Goal: Navigation & Orientation: Understand site structure

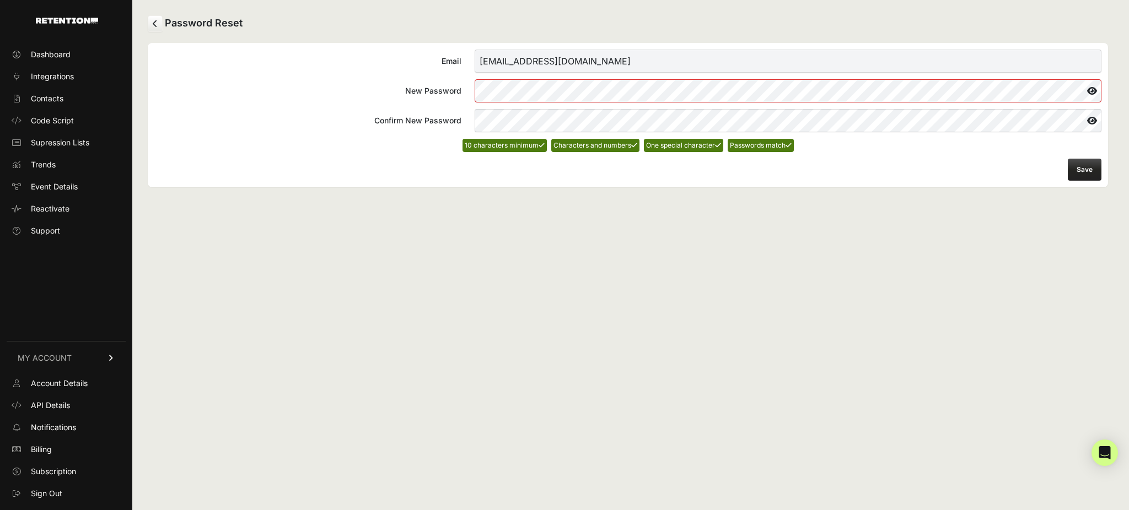
click at [1084, 173] on button "Save" at bounding box center [1085, 170] width 34 height 22
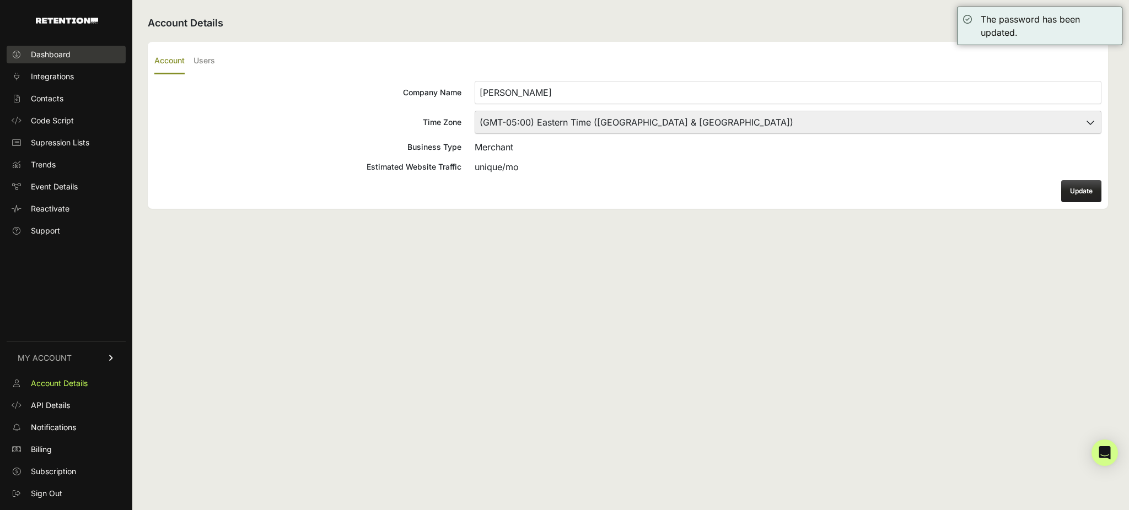
click at [48, 53] on span "Dashboard" at bounding box center [51, 54] width 40 height 11
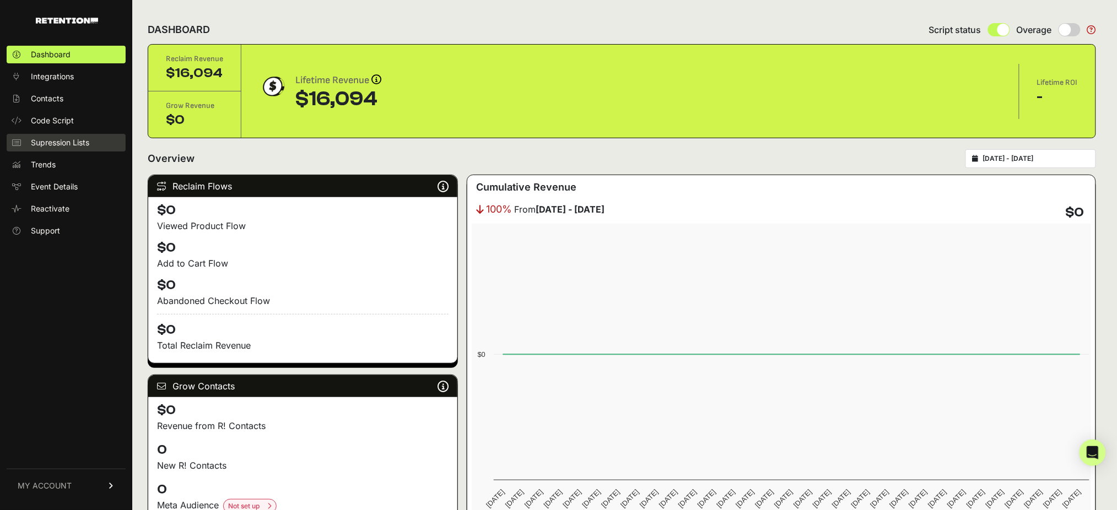
click at [57, 142] on span "Supression Lists" at bounding box center [60, 142] width 58 height 11
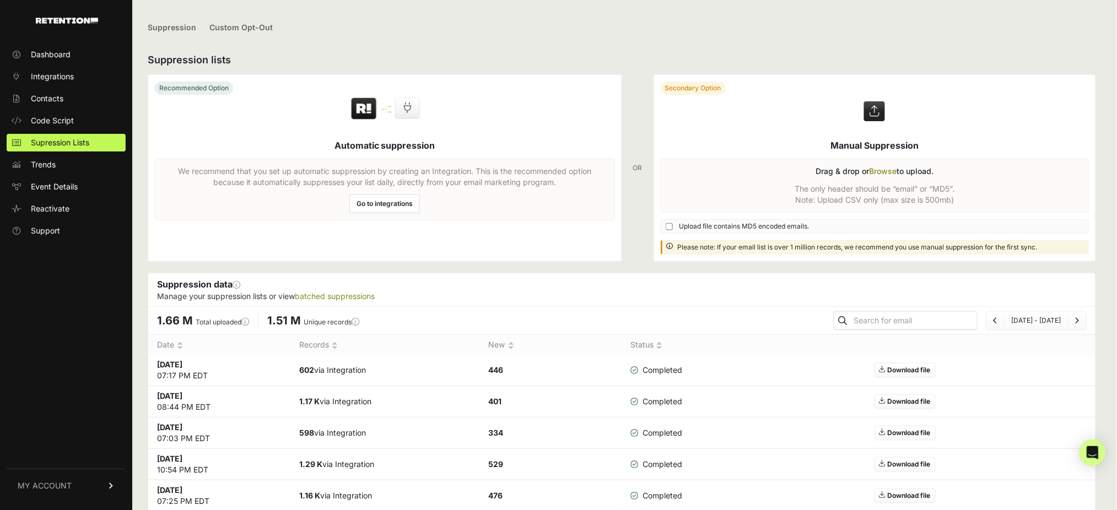
click at [103, 488] on link "MY ACCOUNT" at bounding box center [66, 486] width 119 height 34
click at [73, 387] on span "Account Details" at bounding box center [59, 383] width 57 height 11
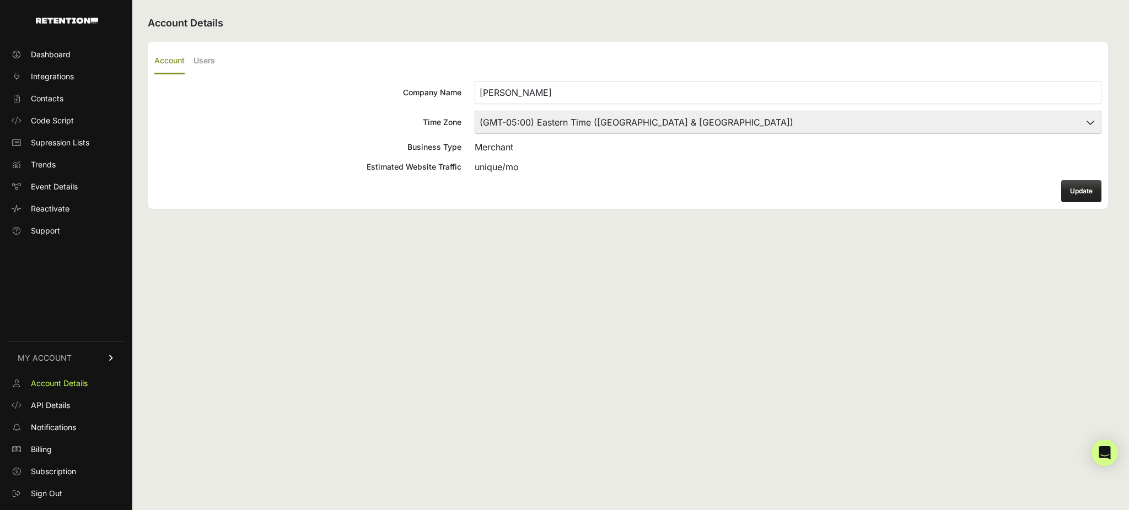
click at [50, 66] on ul "Dashboard Integrations Contacts Code Script Supression Lists Trends Event Detai…" at bounding box center [66, 143] width 119 height 194
click at [49, 75] on span "Integrations" at bounding box center [52, 76] width 43 height 11
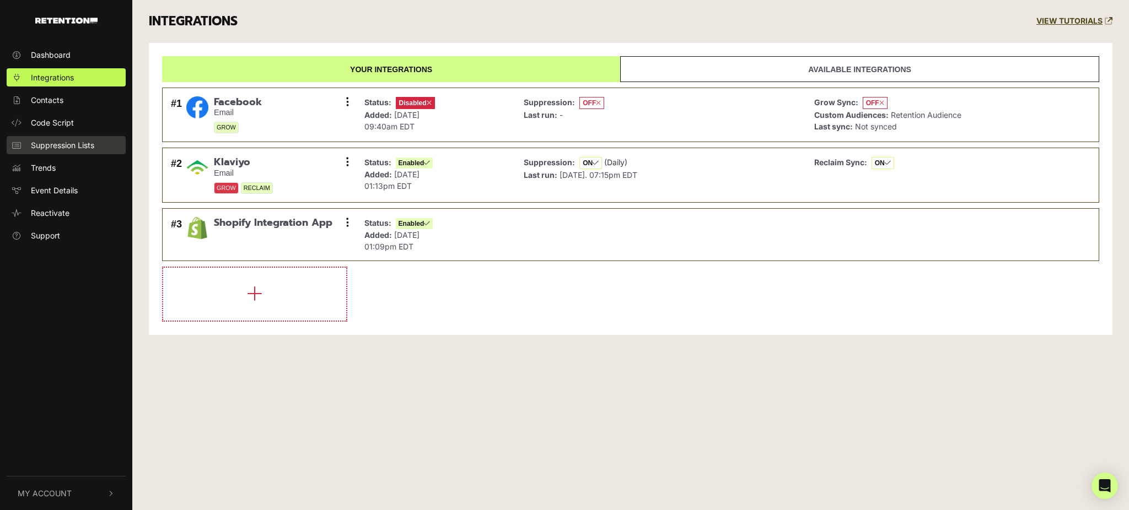
click at [55, 147] on span "Suppression Lists" at bounding box center [62, 145] width 63 height 12
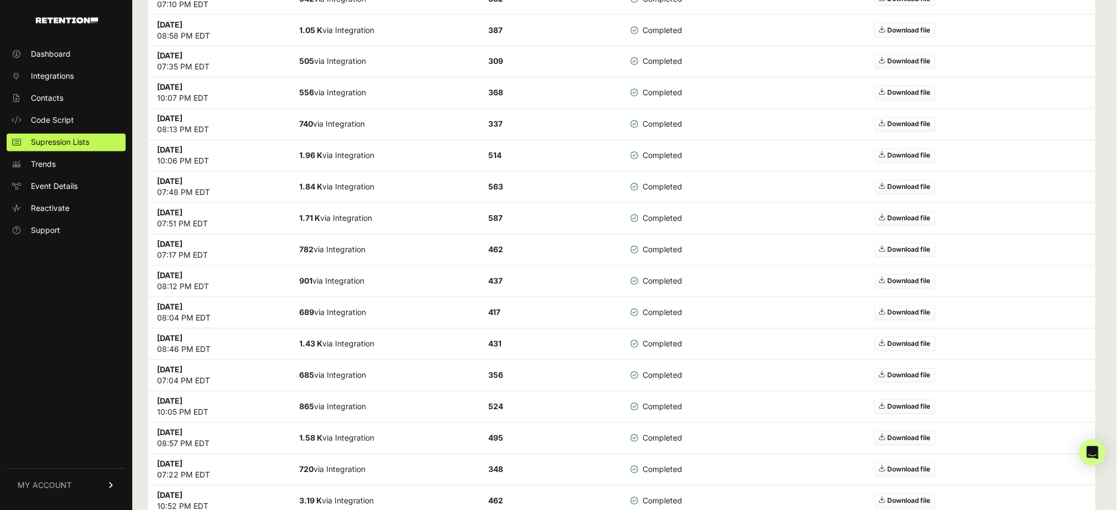
scroll to position [725, 0]
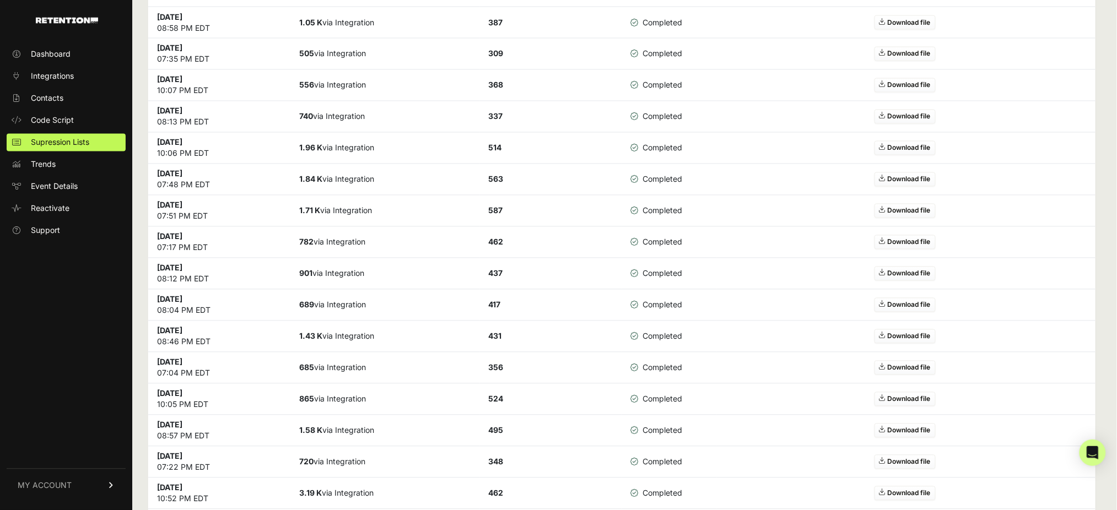
click at [27, 489] on span "MY ACCOUNT" at bounding box center [45, 486] width 54 height 11
click at [71, 404] on link "API Details" at bounding box center [66, 406] width 119 height 18
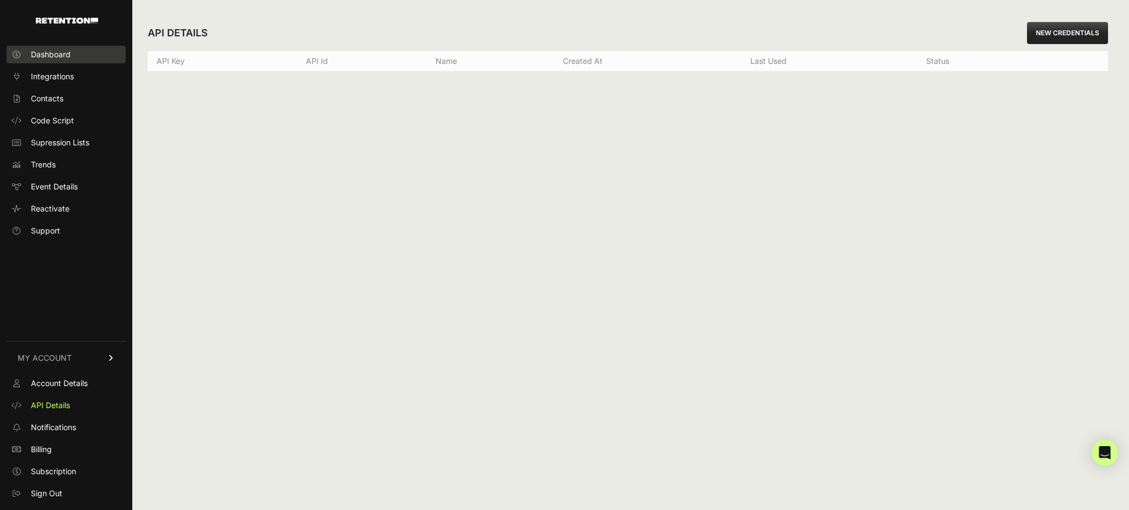
click at [57, 56] on span "Dashboard" at bounding box center [51, 54] width 40 height 11
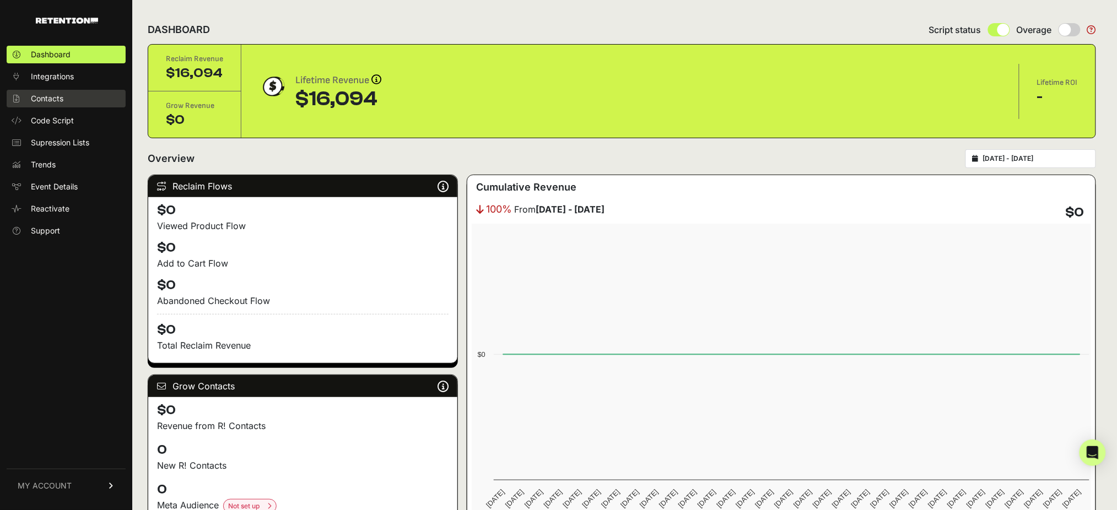
click at [68, 98] on link "Contacts" at bounding box center [66, 99] width 119 height 18
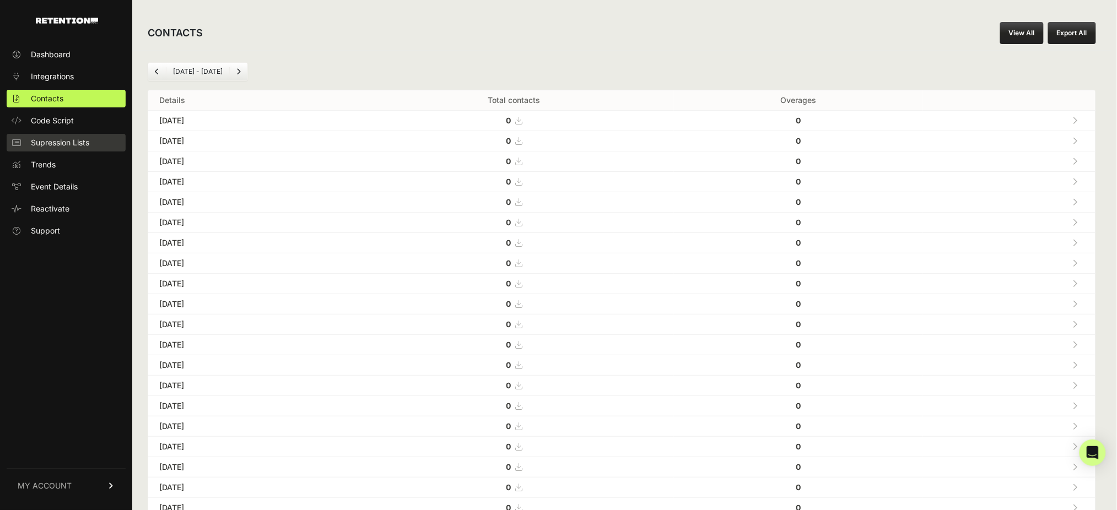
click at [42, 144] on span "Supression Lists" at bounding box center [60, 142] width 58 height 11
